Goal: Navigation & Orientation: Find specific page/section

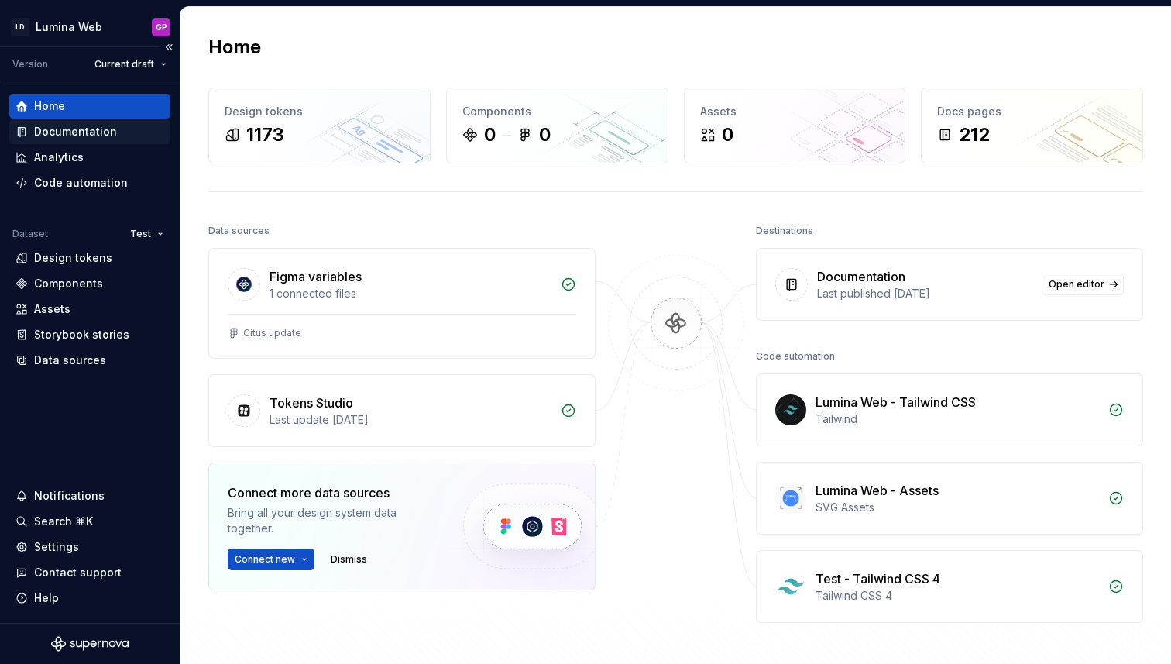
click at [56, 136] on div "Documentation" at bounding box center [75, 131] width 83 height 15
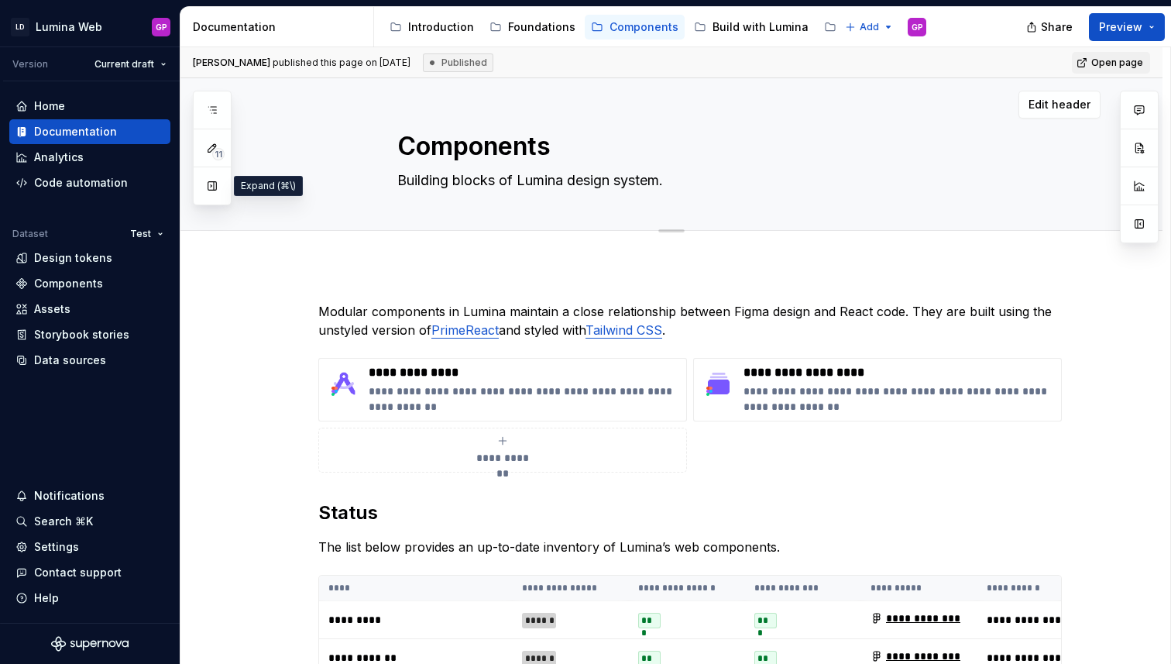
click at [213, 190] on button "button" at bounding box center [212, 186] width 28 height 28
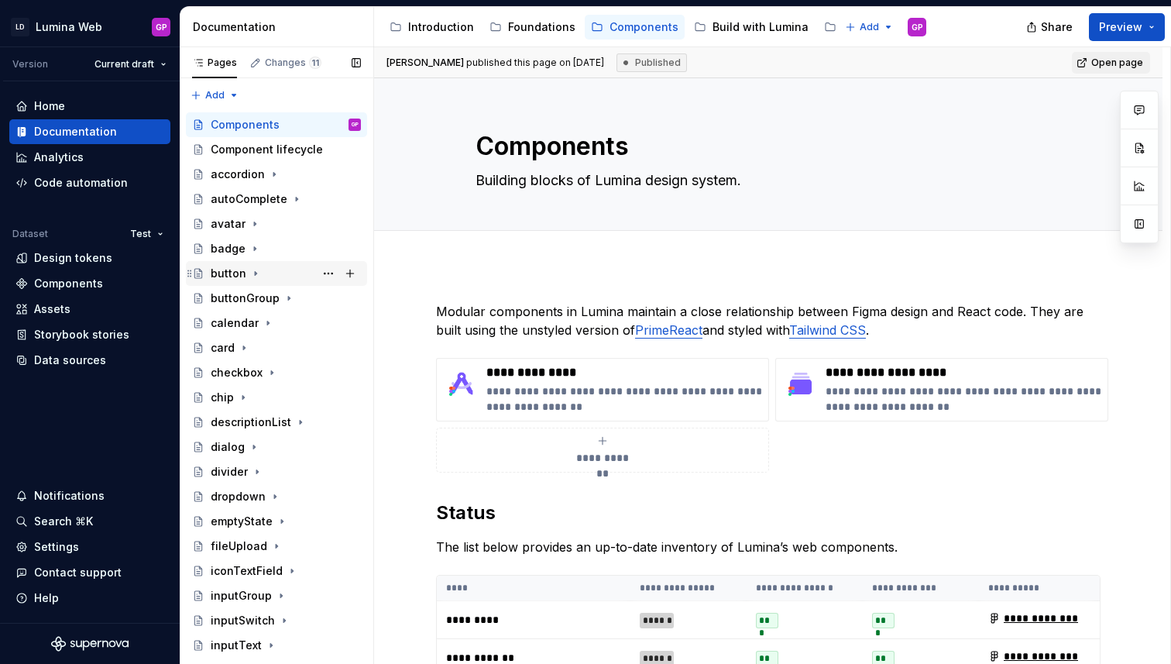
click at [225, 273] on div "button" at bounding box center [229, 273] width 36 height 15
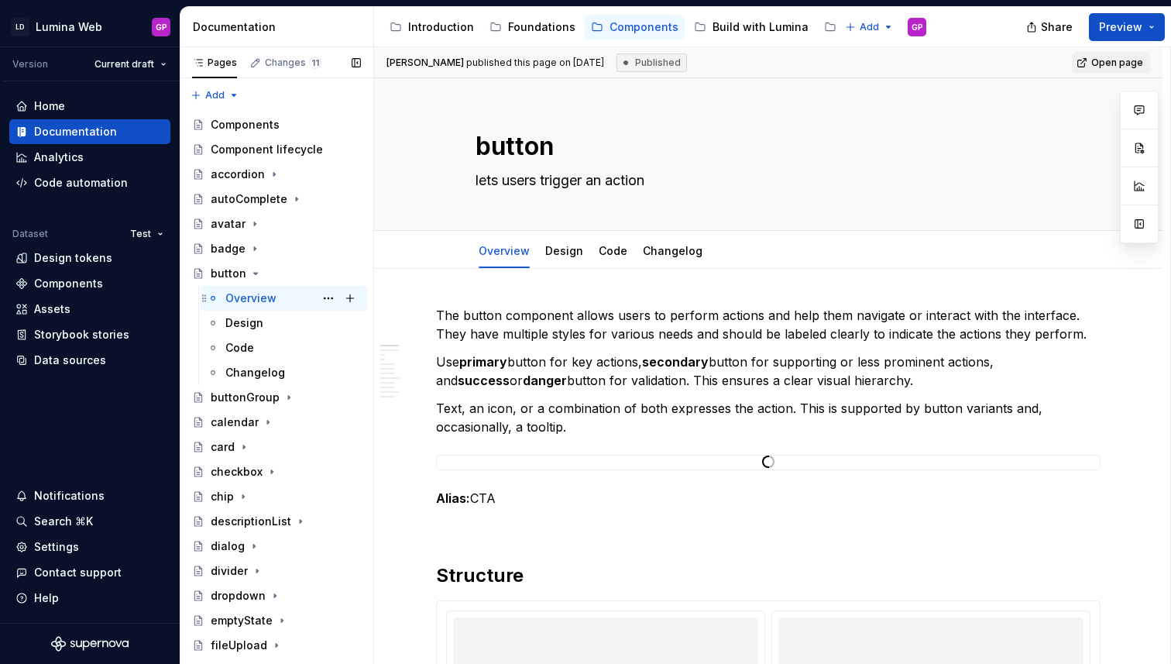
click at [243, 300] on div "Overview" at bounding box center [250, 297] width 51 height 15
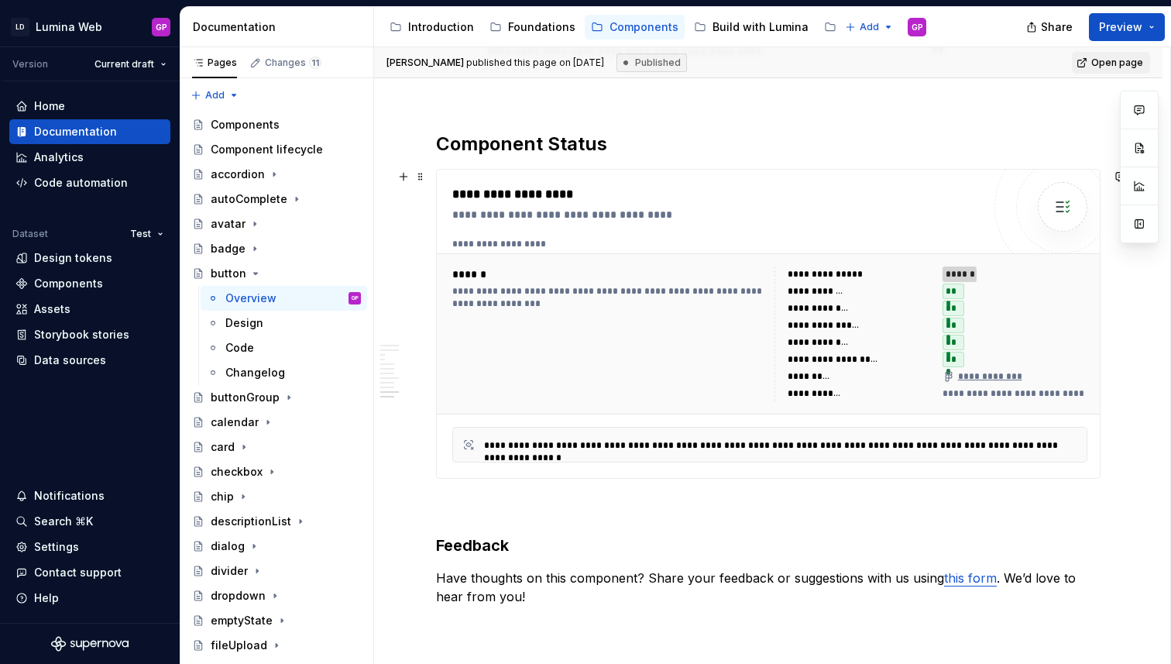
scroll to position [5775, 0]
click at [84, 24] on html "LD Lumina Web GP Version Current draft Home Documentation Analytics Code automa…" at bounding box center [585, 332] width 1171 height 664
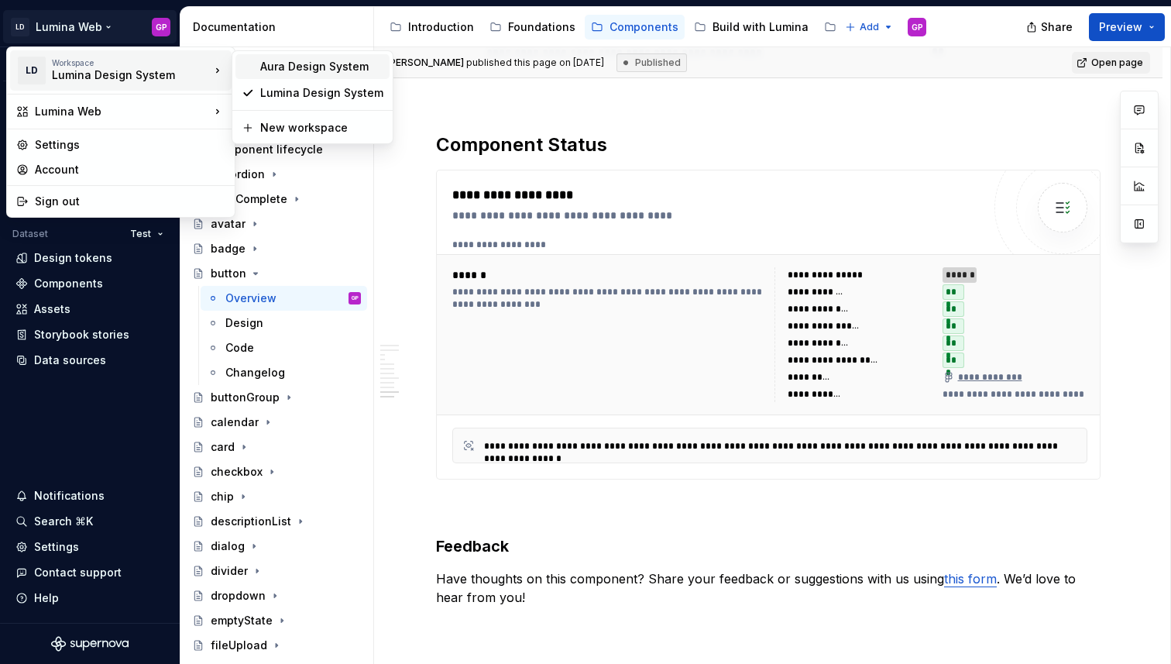
click at [274, 68] on div "Aura Design System" at bounding box center [321, 66] width 123 height 15
type textarea "*"
